Goal: Connect with others: Connect with others

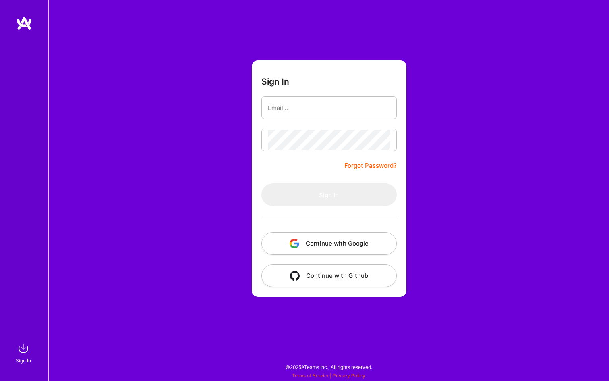
click at [339, 240] on button "Continue with Google" at bounding box center [328, 243] width 135 height 23
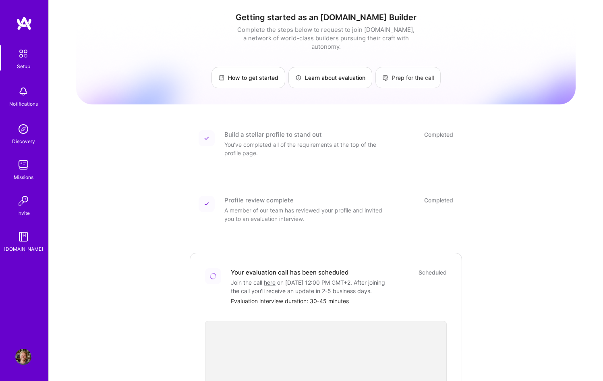
click at [392, 73] on link "Prep for the call" at bounding box center [408, 77] width 65 height 21
click at [23, 363] on img at bounding box center [23, 357] width 16 height 16
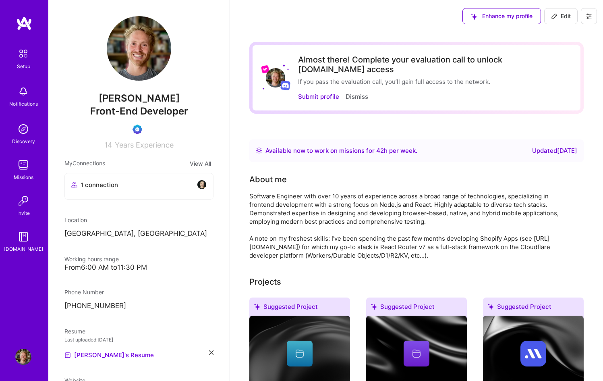
click at [182, 189] on div "1 connection" at bounding box center [138, 185] width 135 height 10
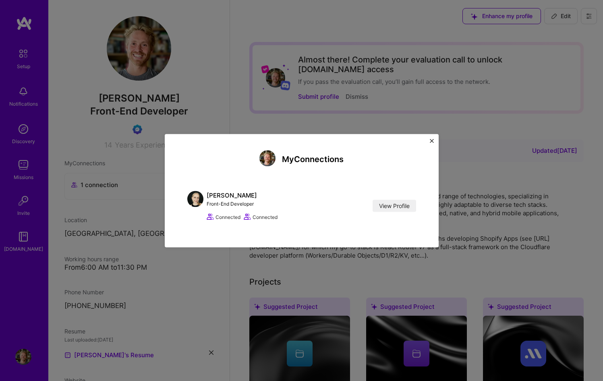
click at [432, 142] on img "Close" at bounding box center [432, 141] width 4 height 4
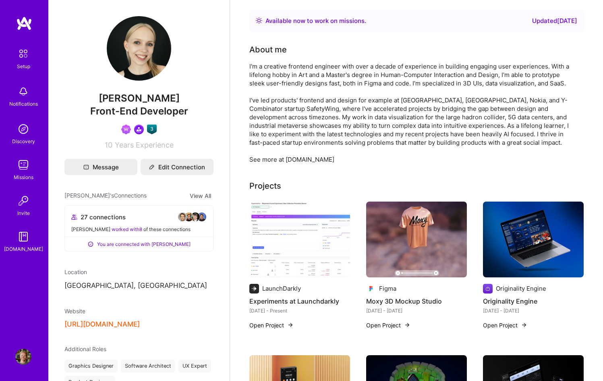
click at [332, 239] on img at bounding box center [299, 239] width 101 height 76
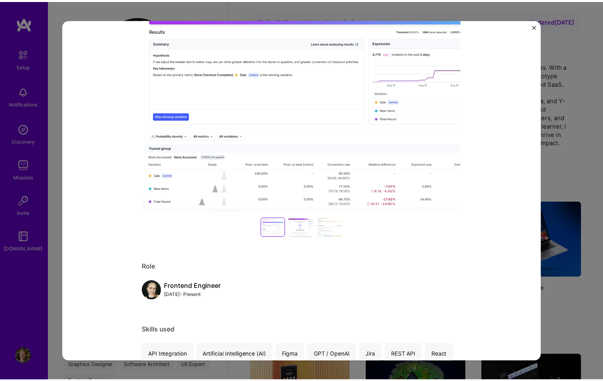
scroll to position [78, 0]
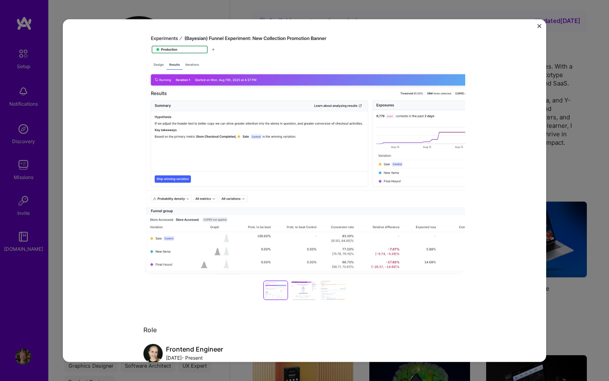
click at [307, 286] on div at bounding box center [304, 289] width 26 height 19
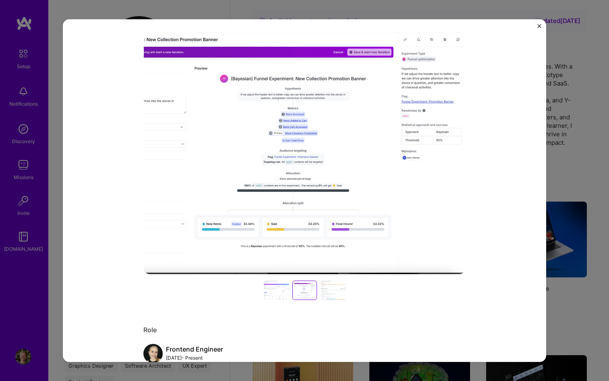
click at [326, 290] on div at bounding box center [333, 289] width 26 height 19
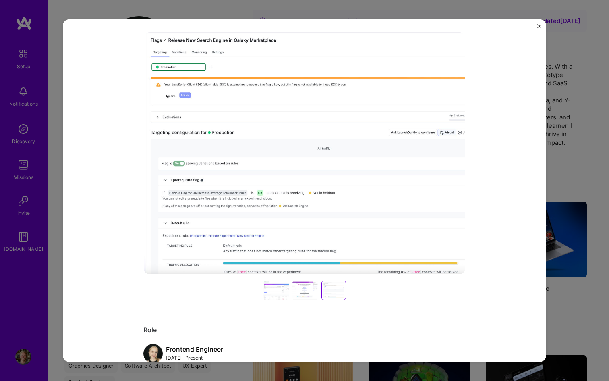
click at [538, 26] on img "Close" at bounding box center [540, 26] width 4 height 4
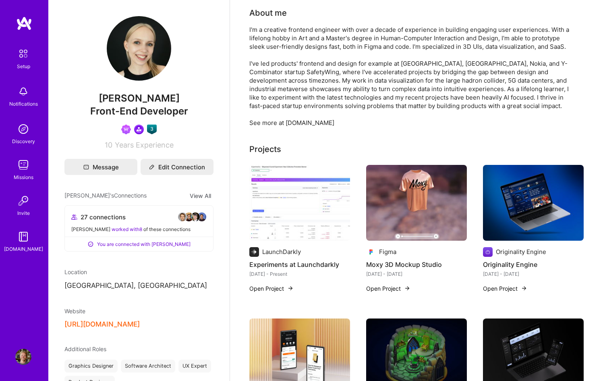
click at [131, 218] on div "27 connections" at bounding box center [138, 217] width 135 height 10
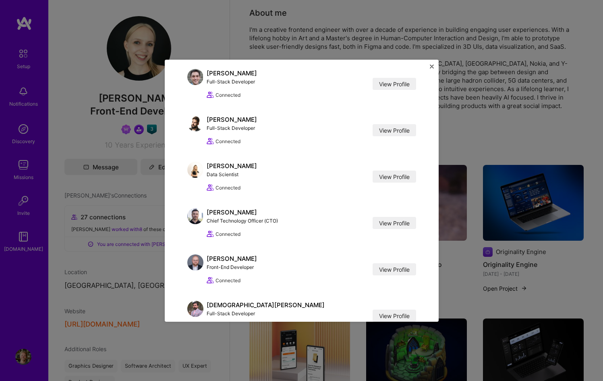
scroll to position [593, 0]
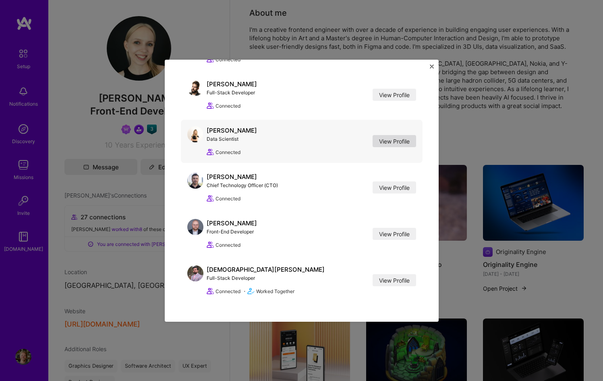
click at [384, 140] on link "View Profile" at bounding box center [395, 141] width 44 height 12
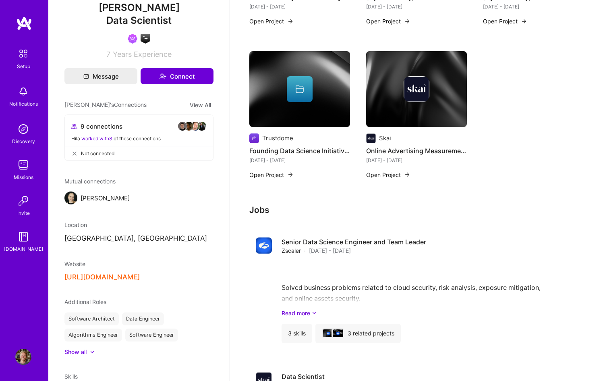
scroll to position [91, 0]
click at [133, 275] on button "[URL][DOMAIN_NAME]" at bounding box center [101, 276] width 75 height 8
